Goal: Information Seeking & Learning: Learn about a topic

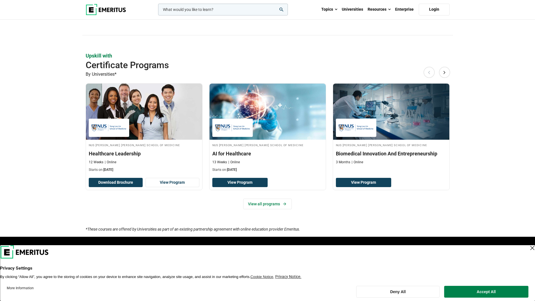
scroll to position [126, 0]
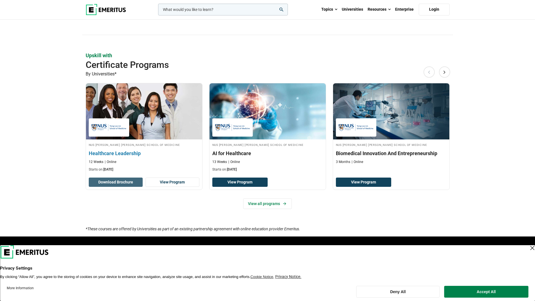
click at [131, 179] on button "Download Brochure" at bounding box center [116, 183] width 54 height 10
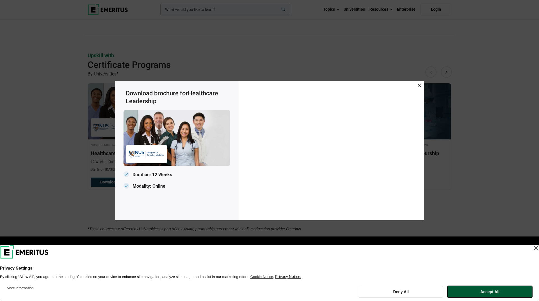
click at [452, 290] on button "Accept All" at bounding box center [489, 292] width 85 height 12
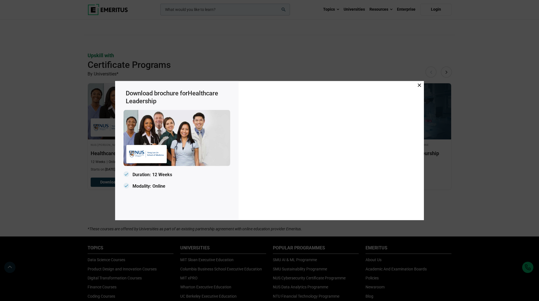
click at [420, 85] on icon at bounding box center [419, 84] width 3 height 3
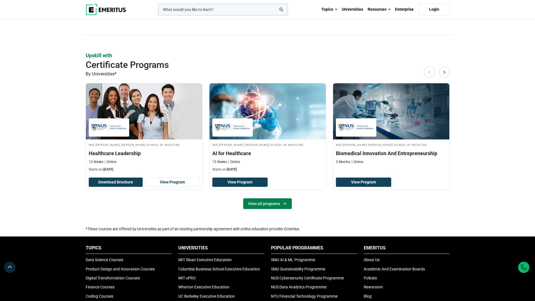
click at [255, 202] on link "View all programs" at bounding box center [267, 203] width 49 height 11
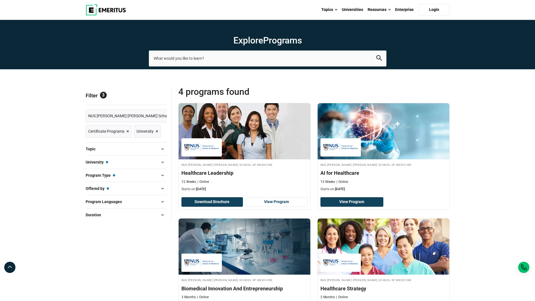
click at [193, 115] on span "×" at bounding box center [194, 116] width 3 height 8
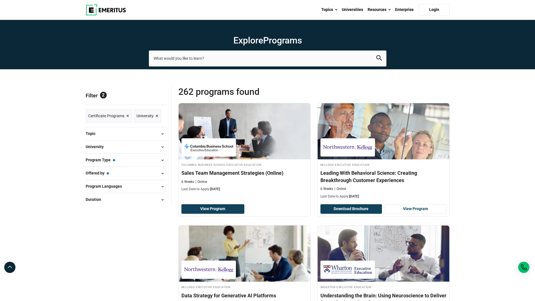
click at [162, 134] on span at bounding box center [162, 134] width 8 height 8
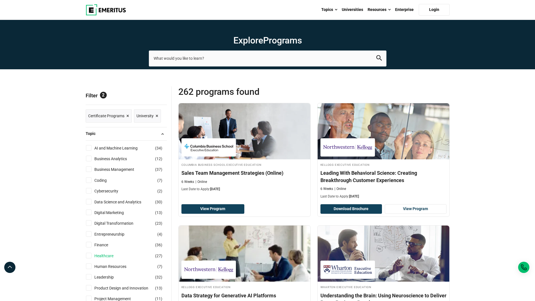
click at [103, 256] on link "Healthcare" at bounding box center [109, 256] width 30 height 6
checkbox input "true"
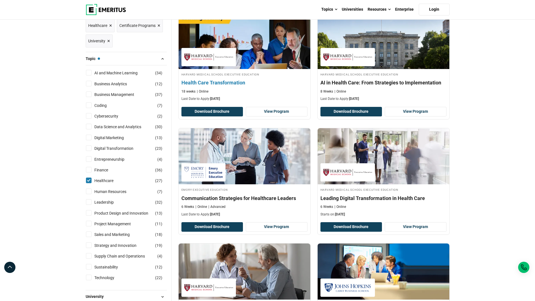
scroll to position [91, 0]
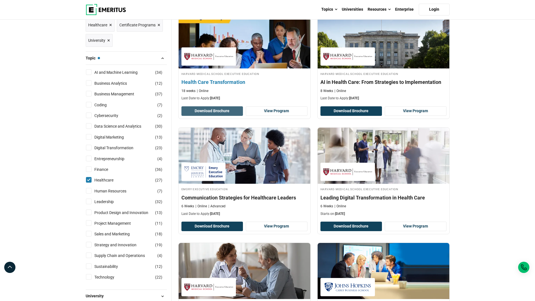
click at [234, 112] on button "Download Brochure" at bounding box center [212, 111] width 62 height 10
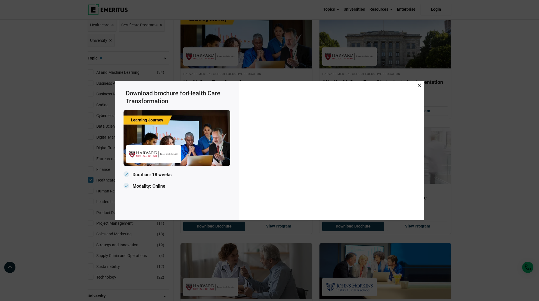
click at [421, 87] on div at bounding box center [331, 150] width 185 height 139
click at [418, 84] on icon at bounding box center [419, 84] width 3 height 3
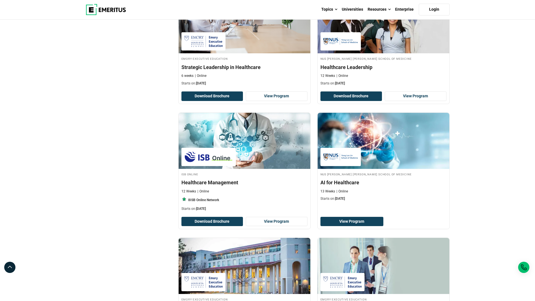
scroll to position [820, 0]
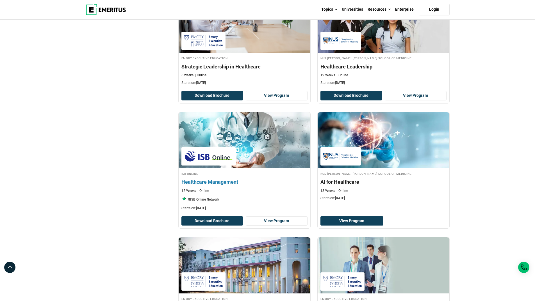
click at [234, 182] on h4 "Healthcare Management" at bounding box center [244, 181] width 126 height 7
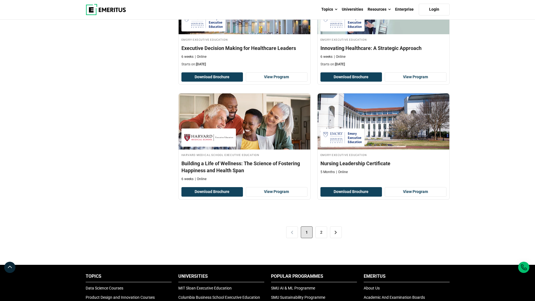
scroll to position [1079, 0]
